Goal: Navigation & Orientation: Understand site structure

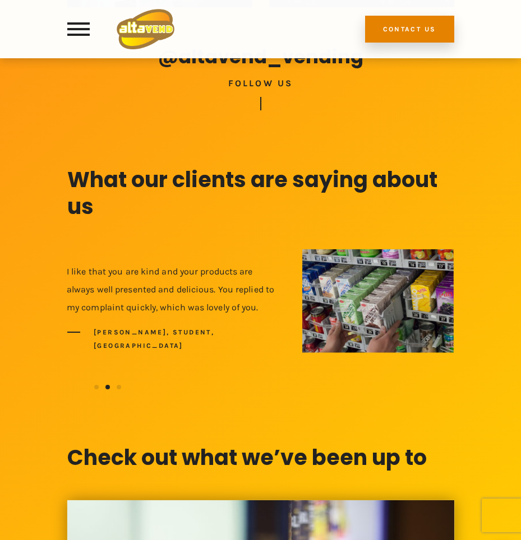
scroll to position [785, 0]
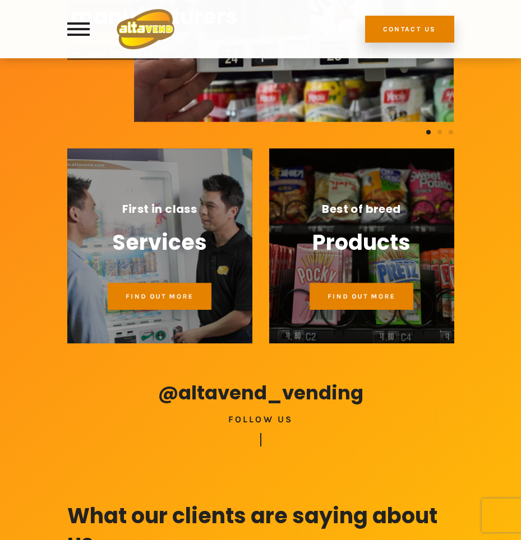
click at [384, 237] on span "Products" at bounding box center [361, 242] width 98 height 27
click at [364, 203] on span "Best of breed" at bounding box center [361, 208] width 78 height 13
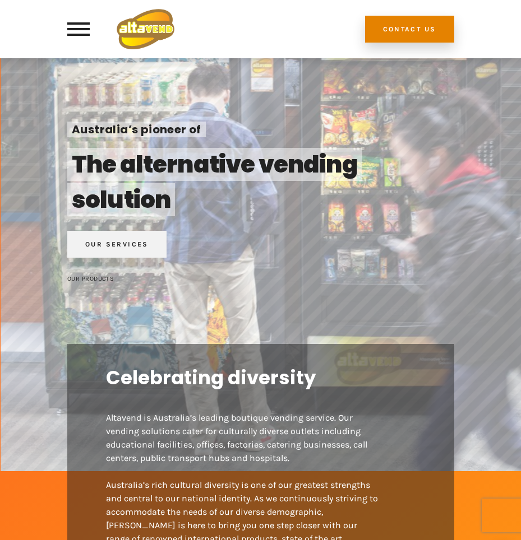
scroll to position [112, 0]
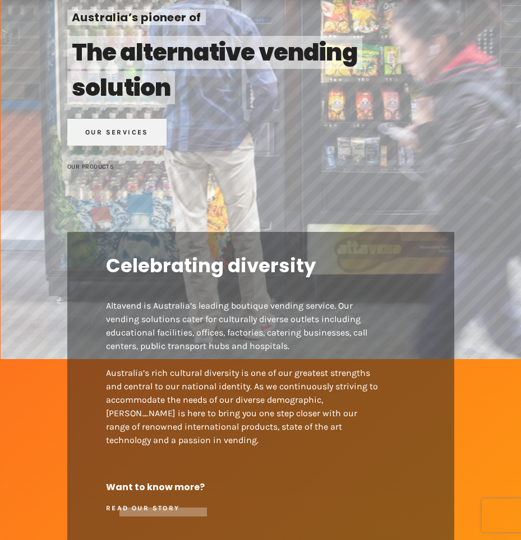
click at [152, 509] on div "READ OUR STORY" at bounding box center [156, 508] width 101 height 13
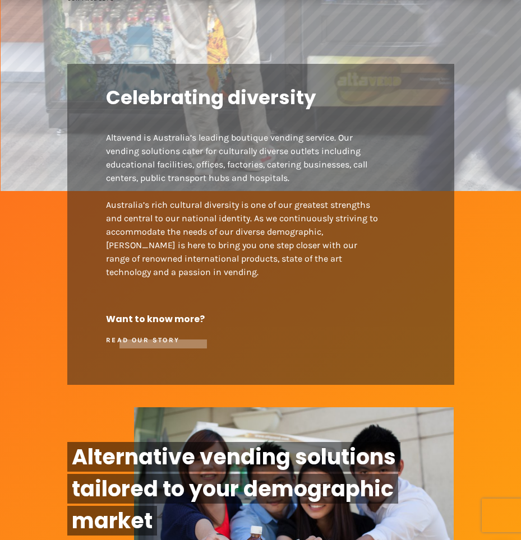
click at [193, 341] on div "READ OUR STORY" at bounding box center [156, 340] width 101 height 13
click at [198, 343] on div "READ OUR STORY" at bounding box center [156, 340] width 101 height 13
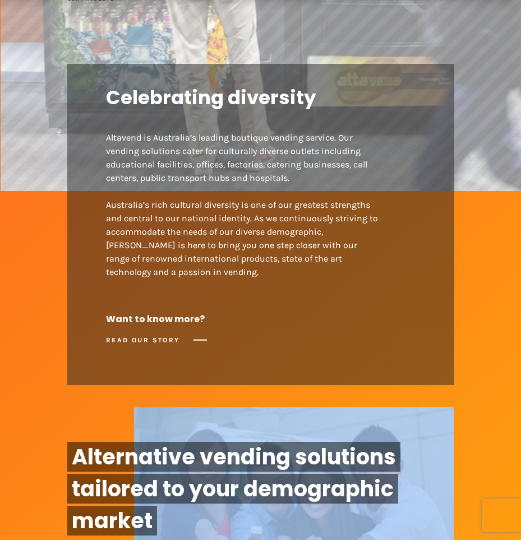
drag, startPoint x: 198, startPoint y: 343, endPoint x: 199, endPoint y: 352, distance: 9.0
click at [199, 346] on div "READ OUR STORY" at bounding box center [156, 340] width 101 height 13
click at [199, 354] on div "Celebrating diversity Altavend is Australia’s leading boutique vending service.…" at bounding box center [260, 224] width 387 height 321
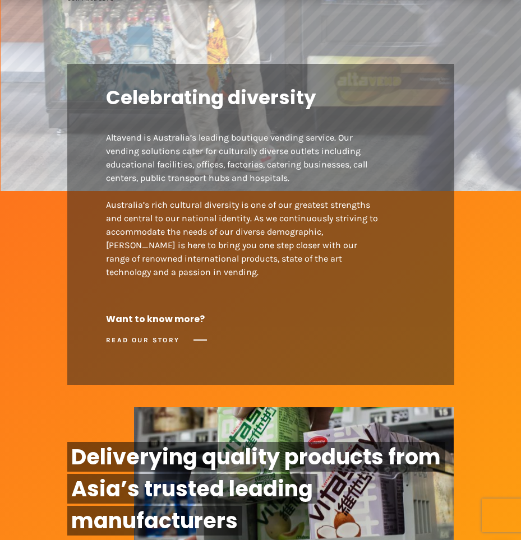
scroll to position [0, 0]
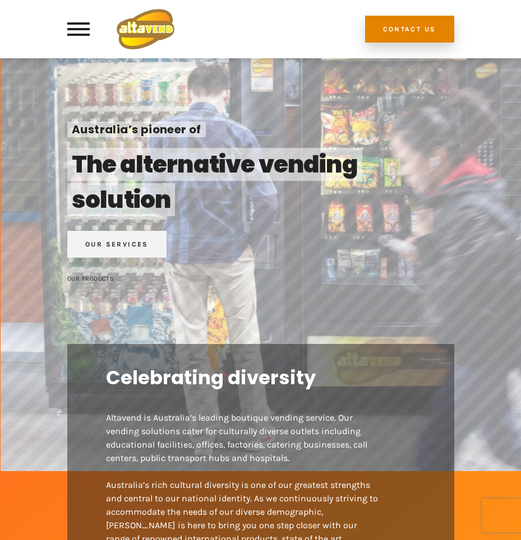
click at [82, 33] on button at bounding box center [78, 28] width 22 height 13
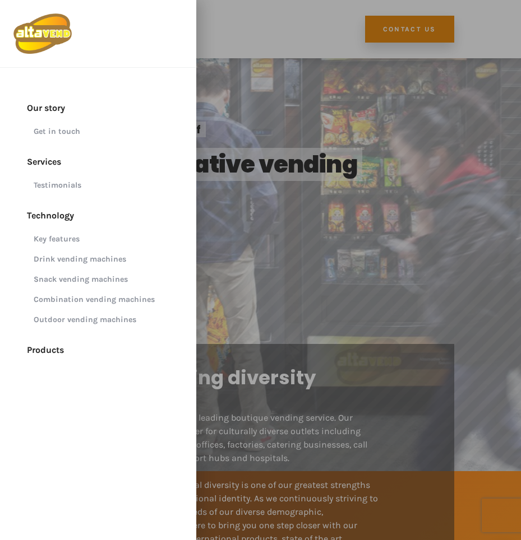
click at [60, 352] on link "Products" at bounding box center [98, 350] width 196 height 27
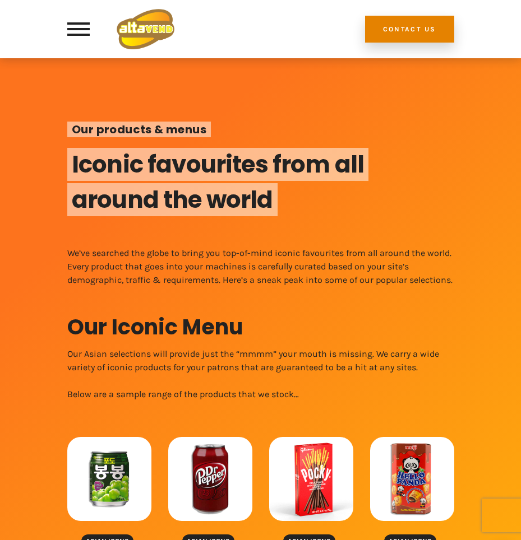
click at [82, 33] on button at bounding box center [78, 28] width 22 height 13
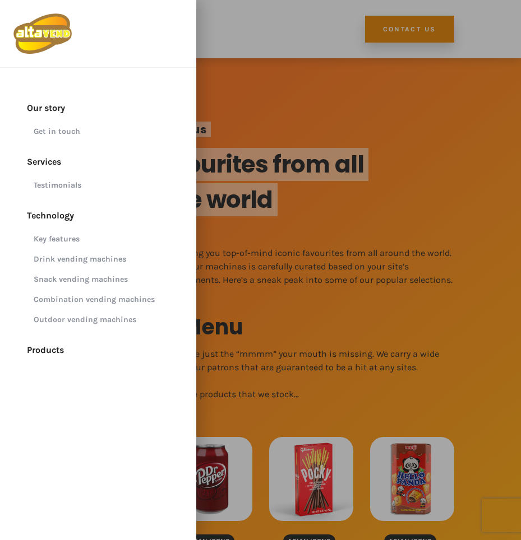
click at [76, 186] on link "Testimonials" at bounding box center [102, 185] width 190 height 20
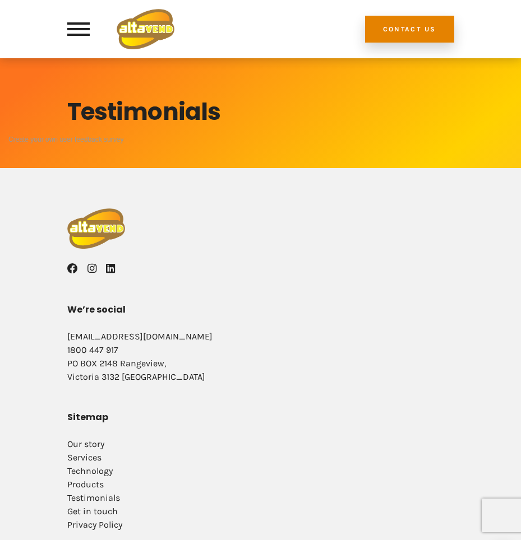
scroll to position [86, 0]
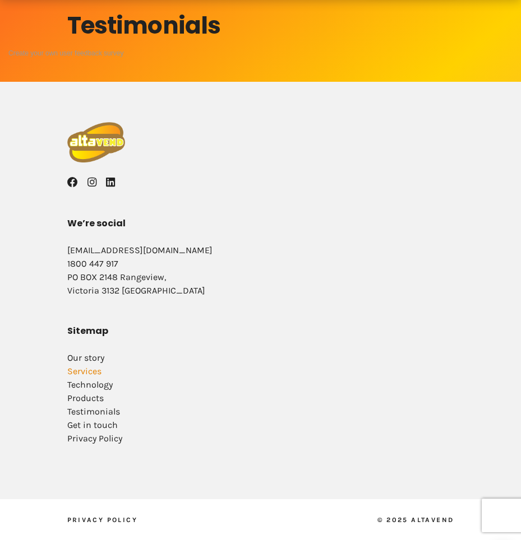
click at [95, 374] on link "Services" at bounding box center [84, 371] width 34 height 11
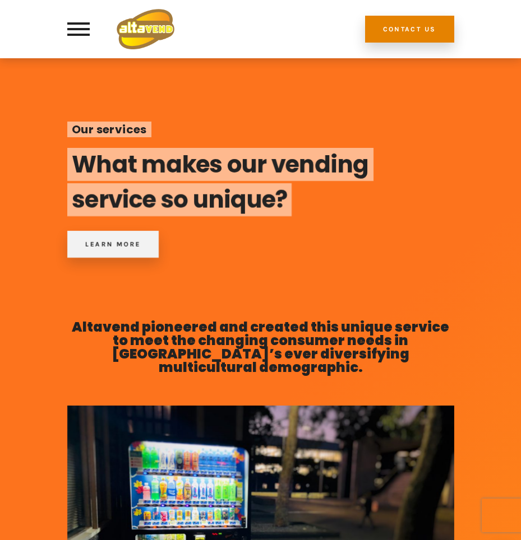
click at [81, 35] on button at bounding box center [78, 28] width 22 height 13
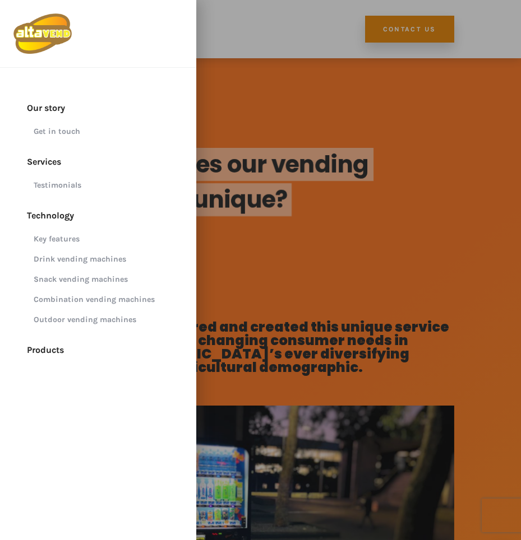
click at [332, 281] on div at bounding box center [260, 270] width 521 height 540
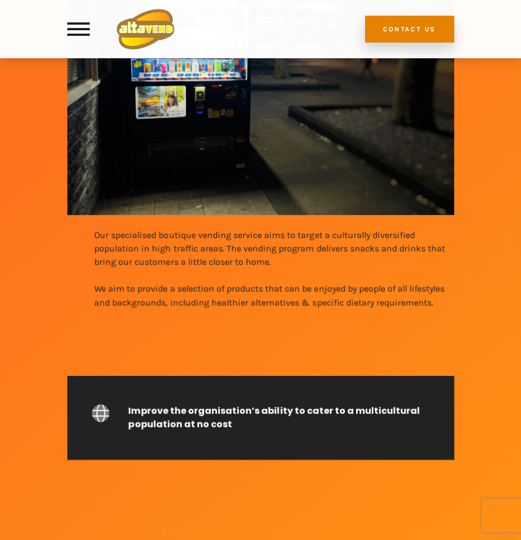
scroll to position [112, 0]
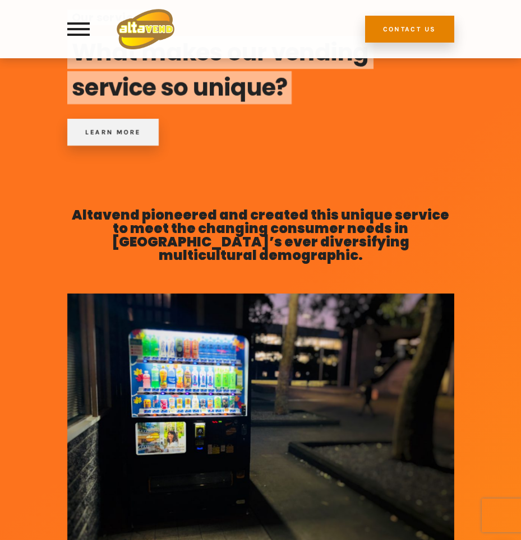
click at [89, 24] on button at bounding box center [78, 28] width 22 height 13
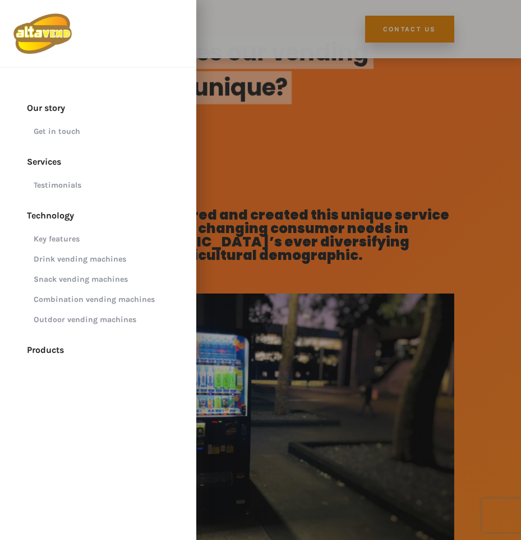
click at [65, 240] on link "Key features" at bounding box center [102, 239] width 190 height 20
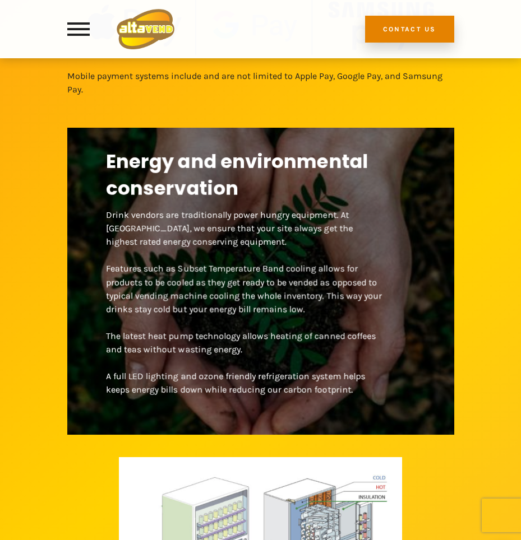
scroll to position [1087, 0]
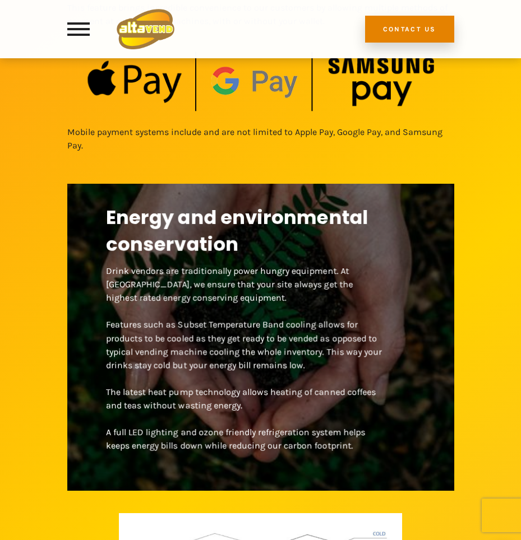
click at [84, 29] on button at bounding box center [78, 28] width 22 height 13
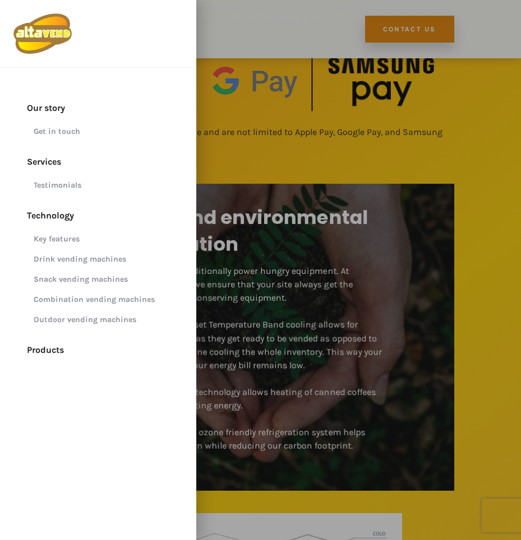
click at [52, 164] on link "Services" at bounding box center [98, 162] width 196 height 27
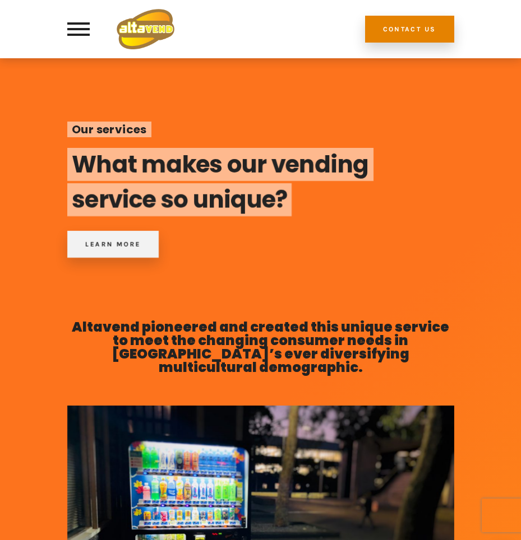
click at [81, 33] on button at bounding box center [78, 28] width 22 height 13
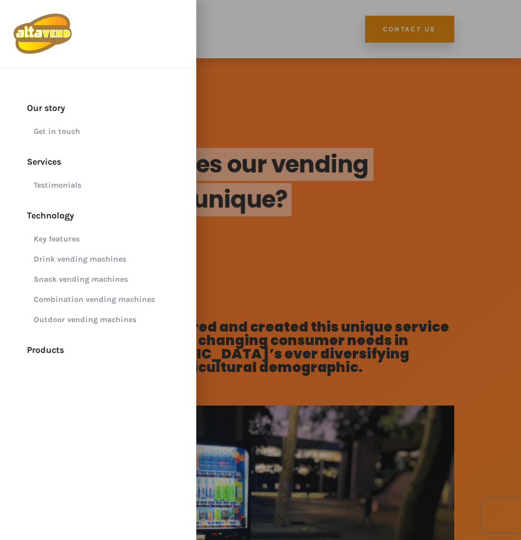
click at [344, 234] on div at bounding box center [260, 270] width 521 height 540
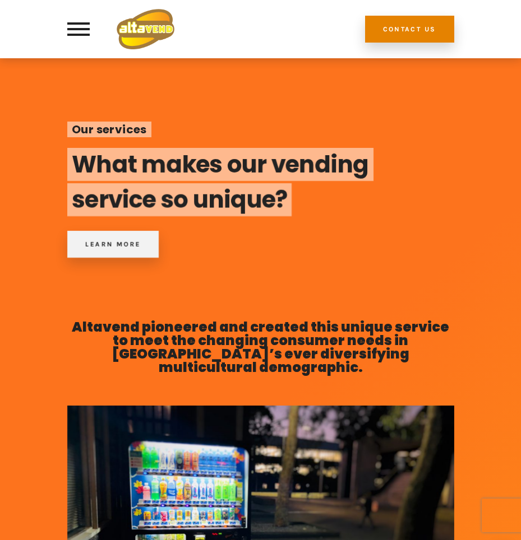
click at [77, 40] on div at bounding box center [91, 29] width 49 height 40
click at [81, 34] on button at bounding box center [78, 28] width 22 height 13
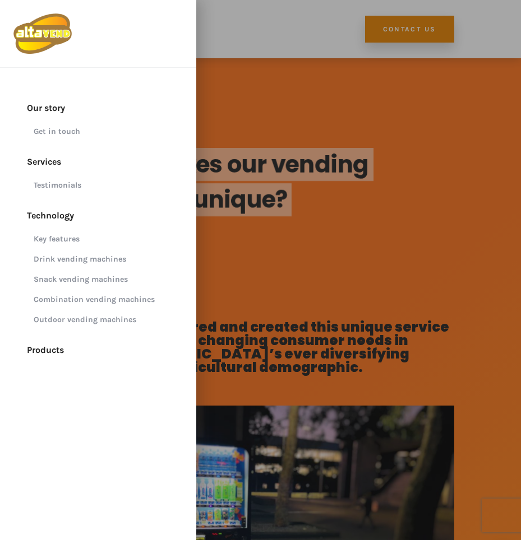
click at [290, 150] on div at bounding box center [260, 270] width 521 height 540
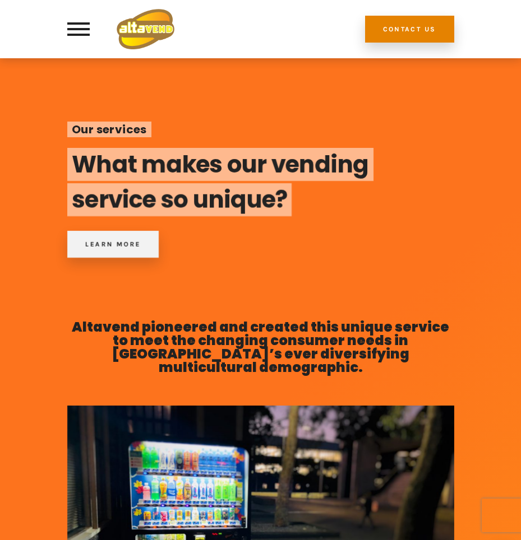
click at [75, 33] on button at bounding box center [78, 28] width 22 height 13
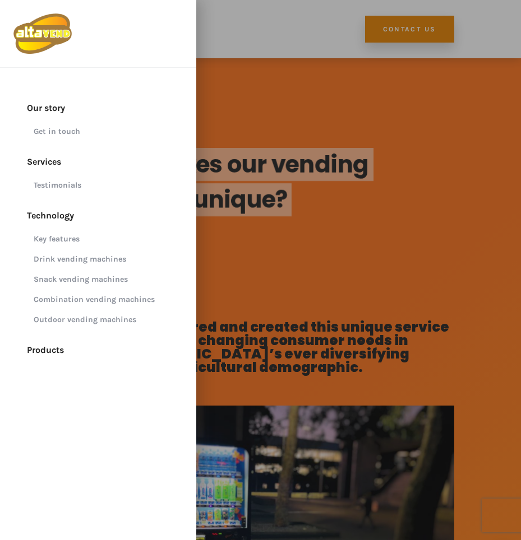
click at [49, 354] on link "Products" at bounding box center [98, 350] width 196 height 27
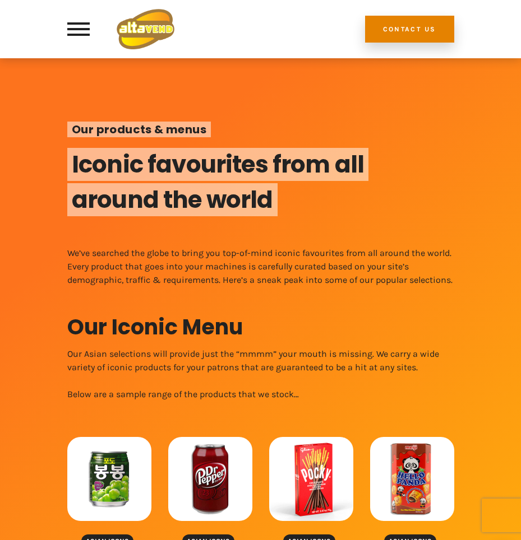
click at [75, 30] on button at bounding box center [78, 28] width 22 height 13
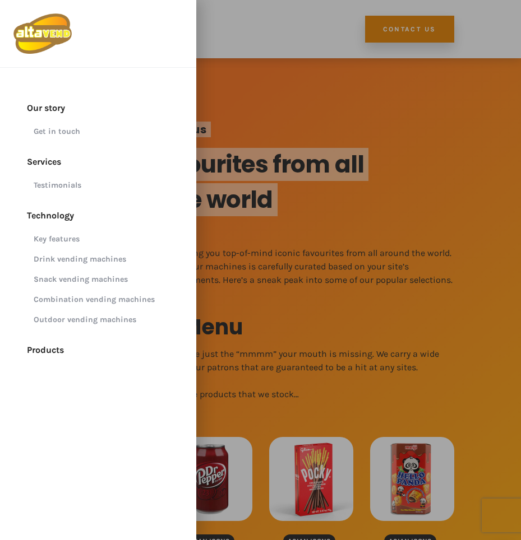
click at [375, 403] on div at bounding box center [260, 270] width 521 height 540
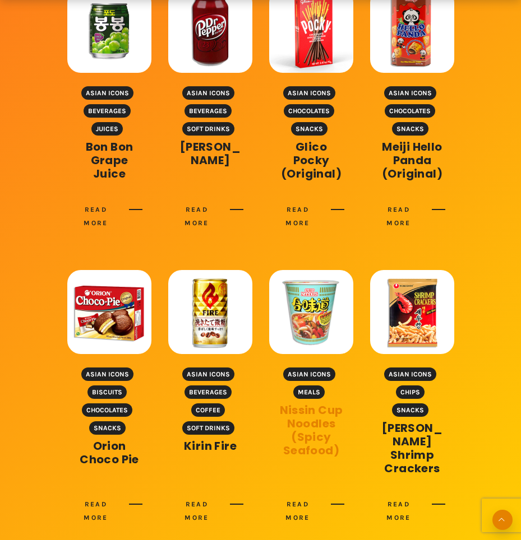
scroll to position [897, 0]
